Goal: Task Accomplishment & Management: Use online tool/utility

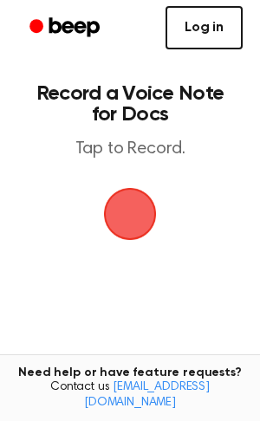
click at [206, 15] on link "Log in" at bounding box center [204, 27] width 77 height 43
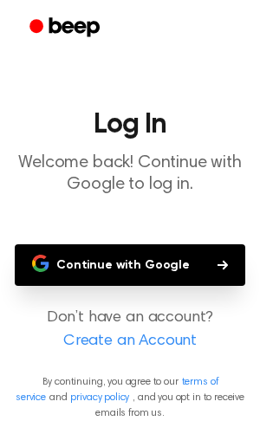
click at [82, 271] on button "Continue with Google" at bounding box center [130, 266] width 231 height 42
click at [82, 266] on button "Continue with Google" at bounding box center [130, 266] width 231 height 42
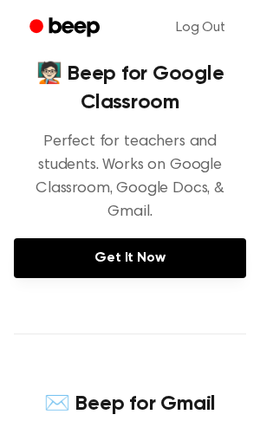
scroll to position [262, 0]
